Goal: Transaction & Acquisition: Register for event/course

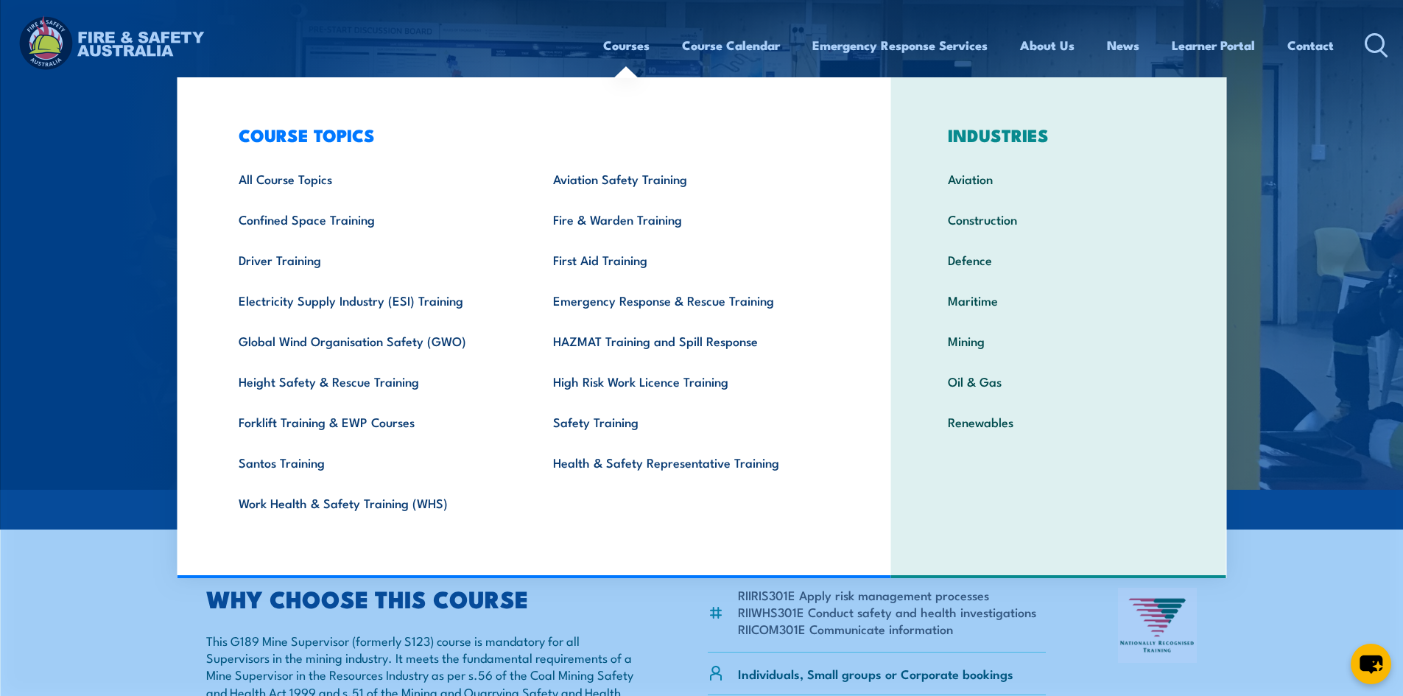
click at [628, 54] on link "Courses" at bounding box center [626, 45] width 46 height 39
click at [591, 273] on link "First Aid Training" at bounding box center [687, 259] width 315 height 41
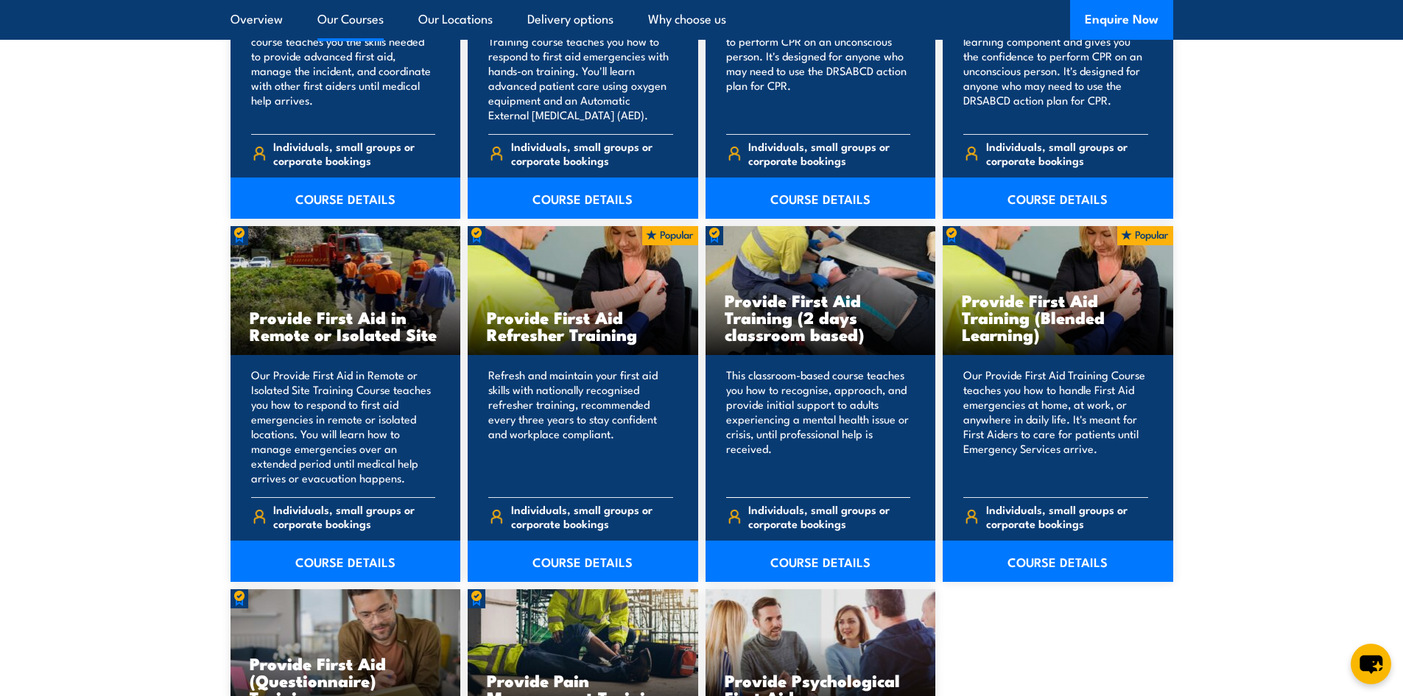
scroll to position [2062, 0]
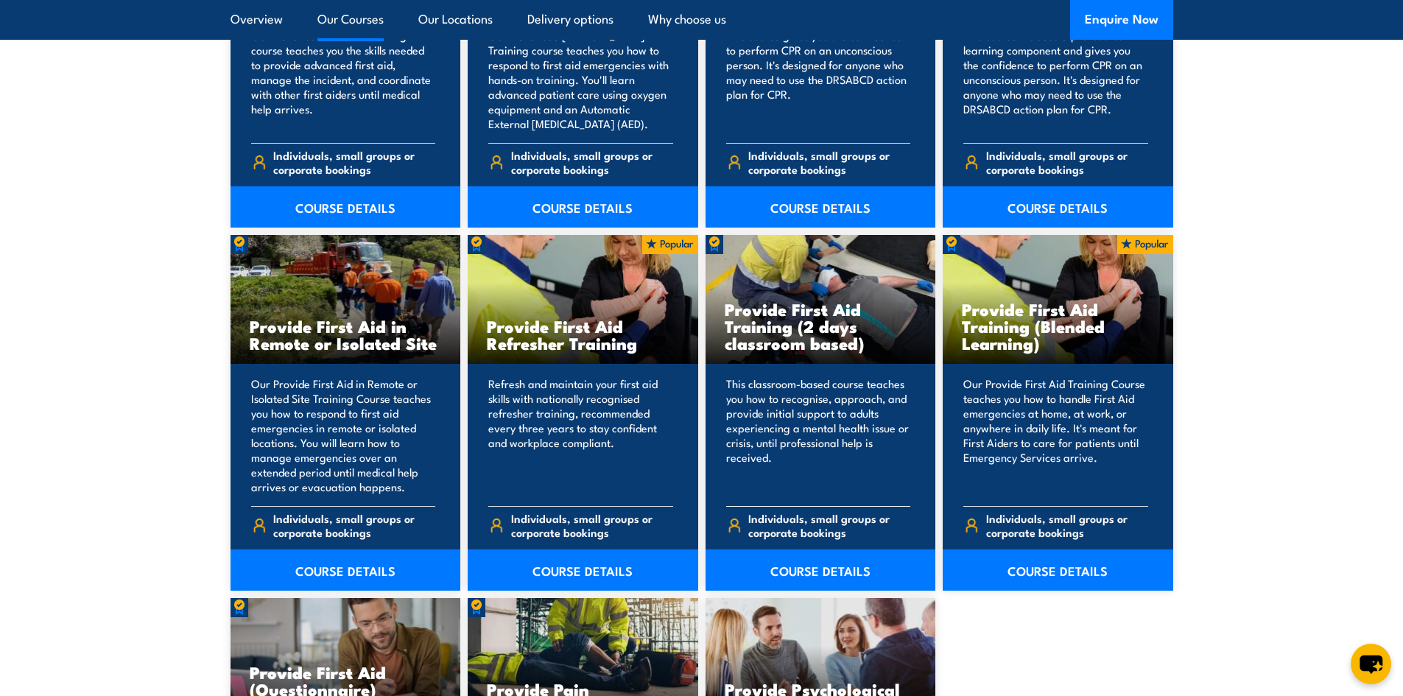
click at [832, 301] on h3 "Provide First Aid Training (2 days classroom based)" at bounding box center [821, 326] width 192 height 51
click at [775, 494] on p "This classroom-based course teaches you how to recognise, approach, and provide…" at bounding box center [818, 435] width 185 height 118
click at [782, 563] on link "COURSE DETAILS" at bounding box center [821, 569] width 231 height 41
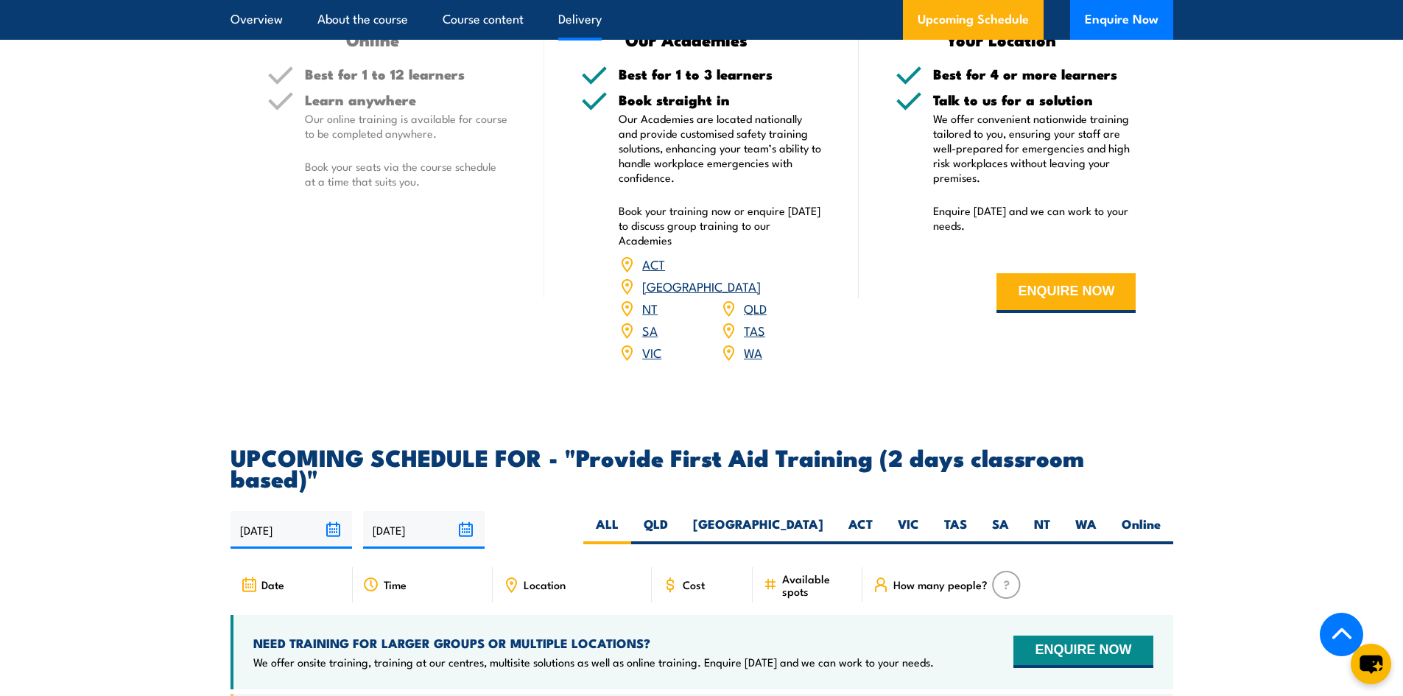
scroll to position [2504, 0]
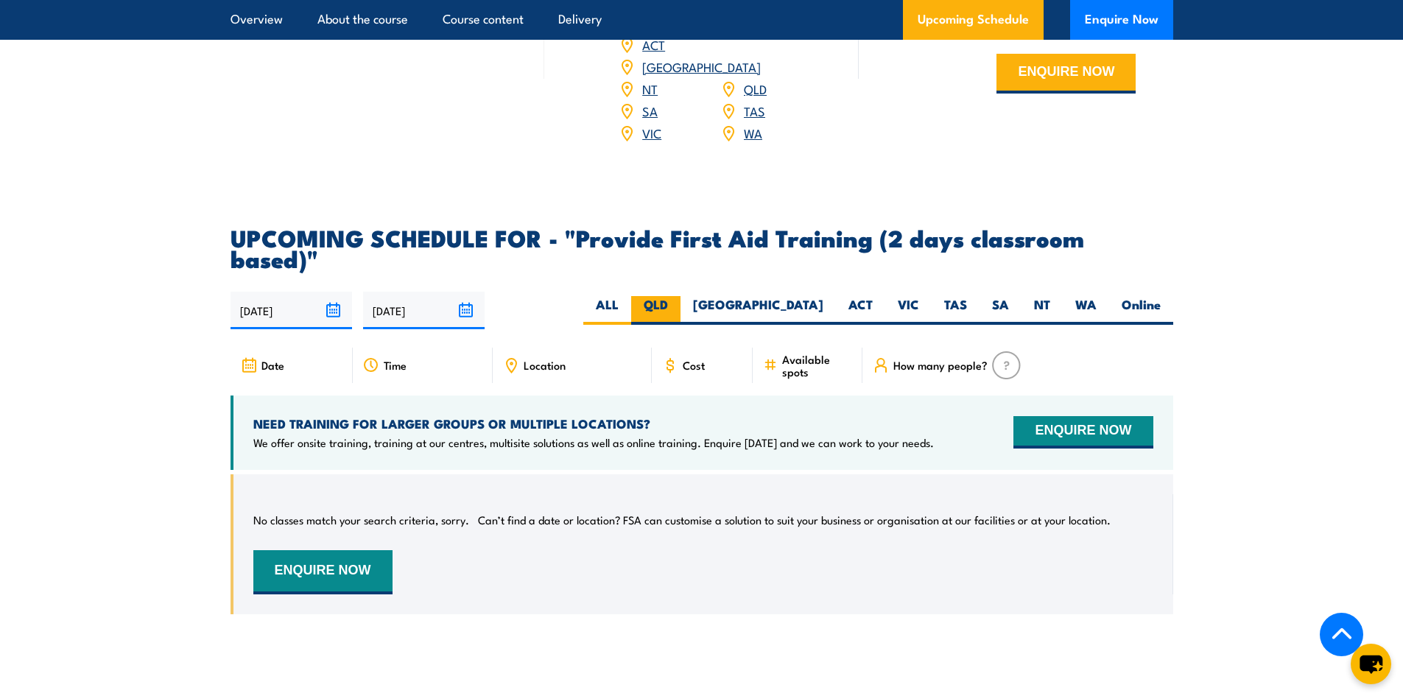
click at [681, 296] on label "QLD" at bounding box center [655, 310] width 49 height 29
click at [678, 296] on input "QLD" at bounding box center [673, 301] width 10 height 10
radio input "true"
